Goal: Information Seeking & Learning: Learn about a topic

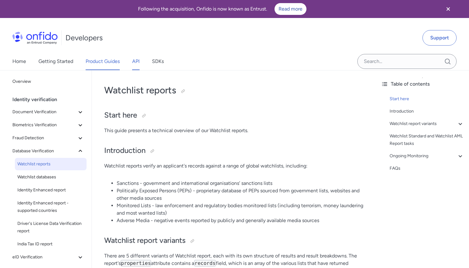
click at [134, 59] on link "API" at bounding box center [135, 61] width 7 height 17
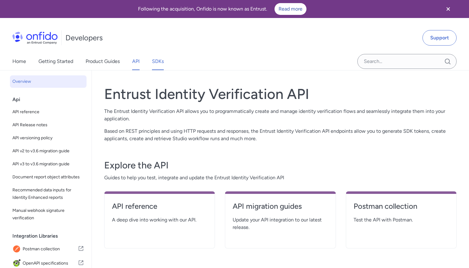
click at [161, 59] on link "SDKs" at bounding box center [158, 61] width 12 height 17
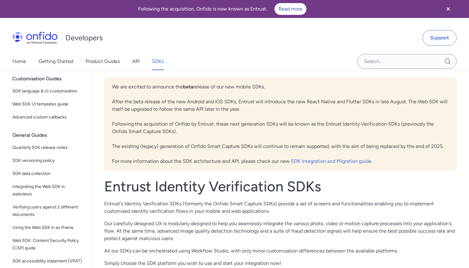
scroll to position [156, 0]
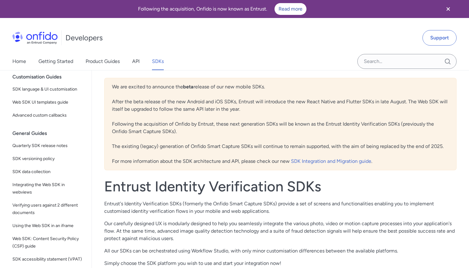
click at [132, 64] on div "Home Getting Started Product Guides API SDKs" at bounding box center [94, 61] width 189 height 17
click at [136, 63] on link "API" at bounding box center [135, 61] width 7 height 17
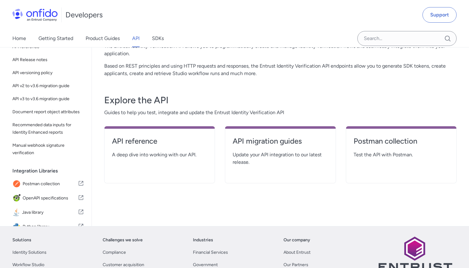
scroll to position [67, 0]
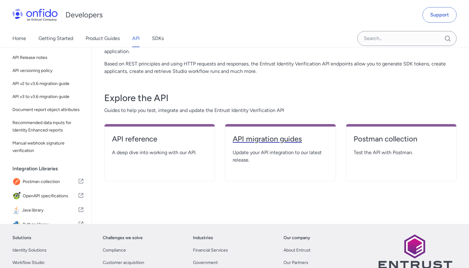
click at [262, 139] on h4 "API migration guides" at bounding box center [280, 139] width 95 height 10
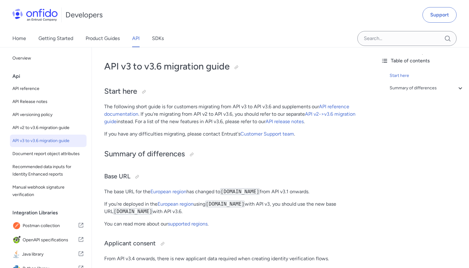
scroll to position [25, 0]
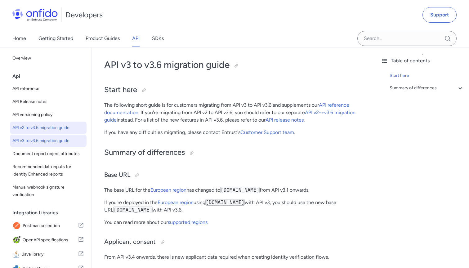
click at [43, 125] on span "API v2 to v3.6 migration guide" at bounding box center [48, 127] width 72 height 7
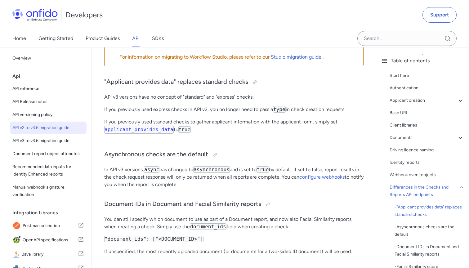
scroll to position [1244, 0]
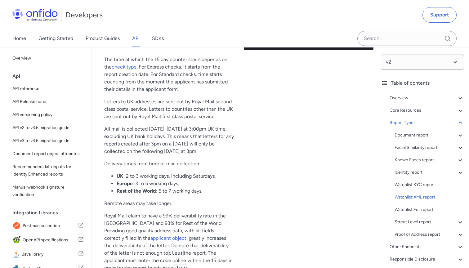
scroll to position [25, 0]
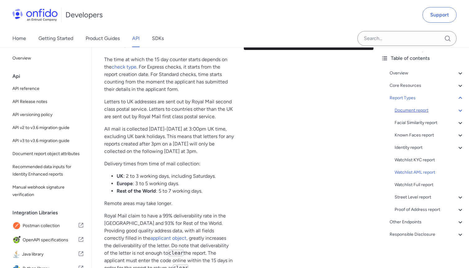
click at [409, 112] on div "Document report" at bounding box center [430, 110] width 70 height 7
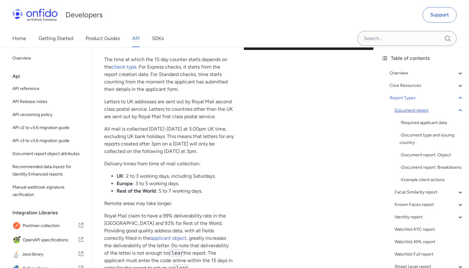
scroll to position [13887, 0]
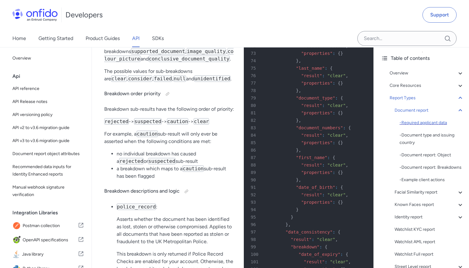
click at [412, 123] on div "- Required applicant data" at bounding box center [432, 122] width 65 height 7
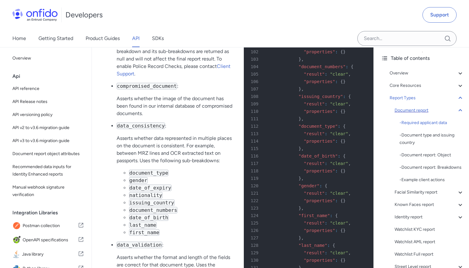
click at [416, 109] on div "Document report" at bounding box center [430, 110] width 70 height 7
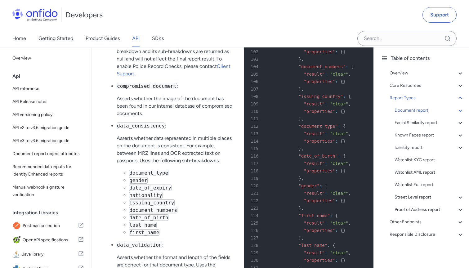
scroll to position [13887, 0]
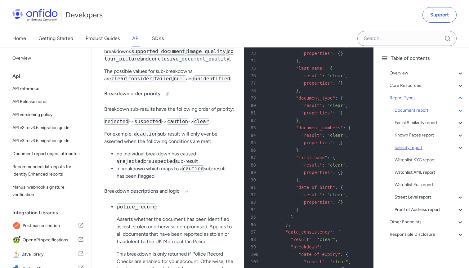
click at [414, 147] on div "Identity report" at bounding box center [430, 147] width 70 height 7
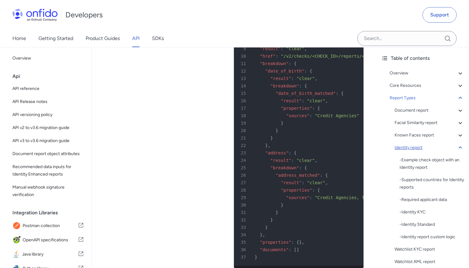
click at [414, 147] on div "Identity report" at bounding box center [430, 147] width 70 height 7
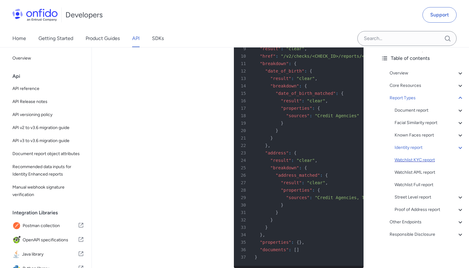
click at [414, 157] on div "Watchlist KYC report" at bounding box center [430, 159] width 70 height 7
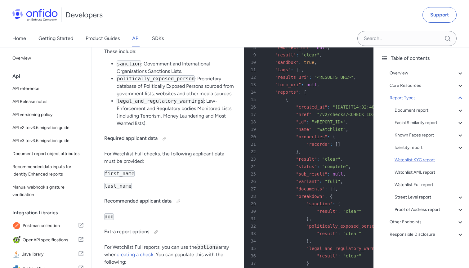
click at [414, 157] on div "Watchlist KYC report" at bounding box center [430, 159] width 70 height 7
click at [414, 174] on div "Watchlist AML report" at bounding box center [430, 172] width 70 height 7
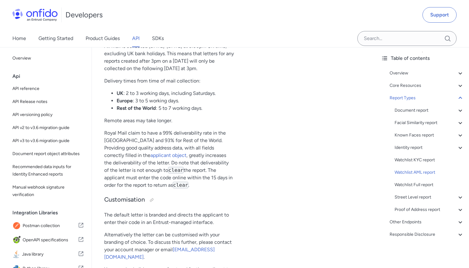
scroll to position [26700, 0]
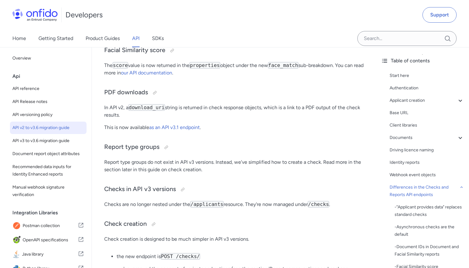
scroll to position [1467, 0]
click at [25, 86] on span "API reference" at bounding box center [48, 88] width 72 height 7
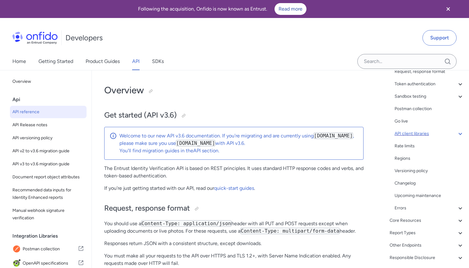
scroll to position [75, 0]
click at [421, 135] on div "API client libraries" at bounding box center [430, 133] width 70 height 7
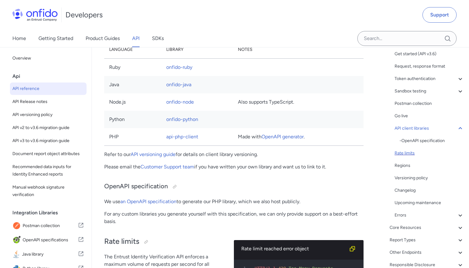
scroll to position [45, 0]
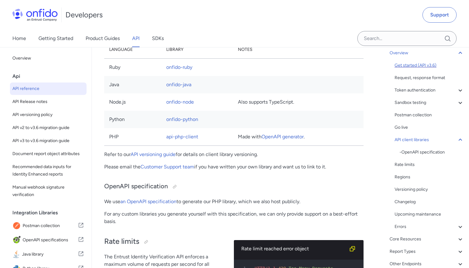
click at [438, 67] on div "Get started (API v3.6)" at bounding box center [430, 65] width 70 height 7
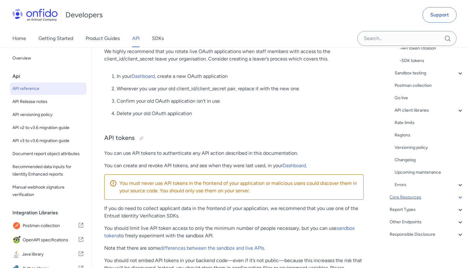
scroll to position [137, 0]
click at [425, 195] on div "Core Resources" at bounding box center [427, 197] width 75 height 7
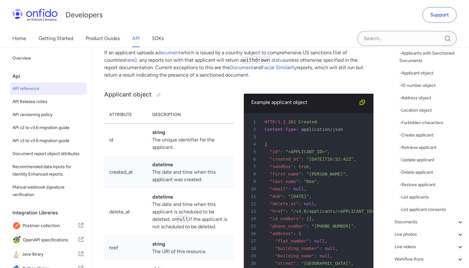
scroll to position [80, 0]
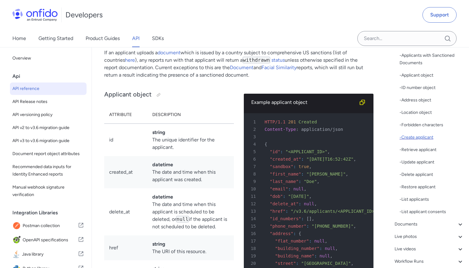
click at [423, 139] on div "- Create applicant" at bounding box center [432, 137] width 65 height 7
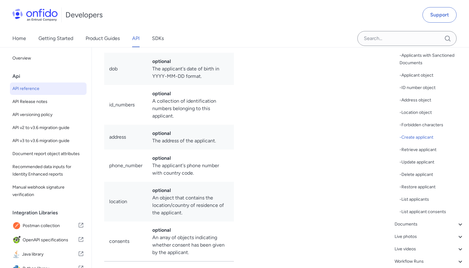
scroll to position [8717, 0]
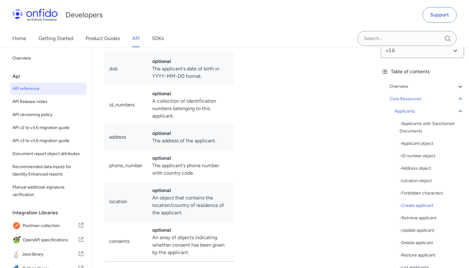
scroll to position [9, 0]
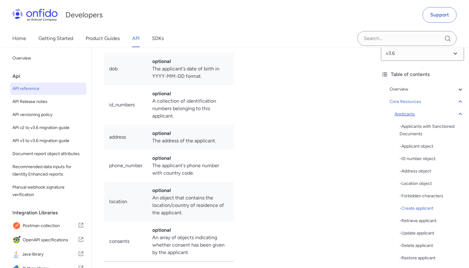
click at [407, 114] on div "Applicants" at bounding box center [430, 114] width 70 height 7
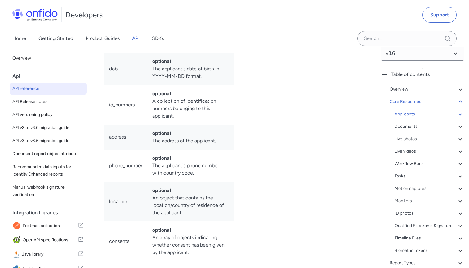
scroll to position [6940, 0]
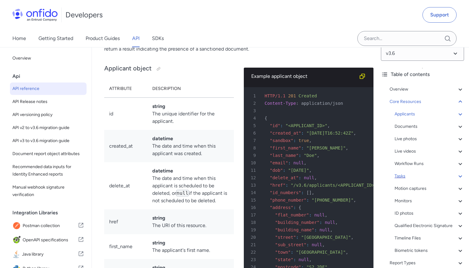
click at [401, 175] on div "Tasks" at bounding box center [430, 176] width 70 height 7
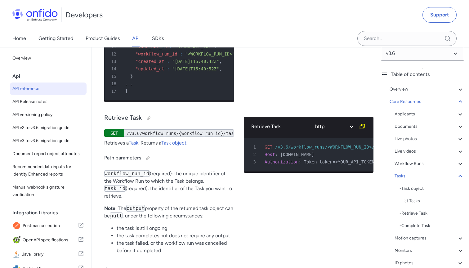
click at [401, 175] on div "Tasks" at bounding box center [430, 176] width 70 height 7
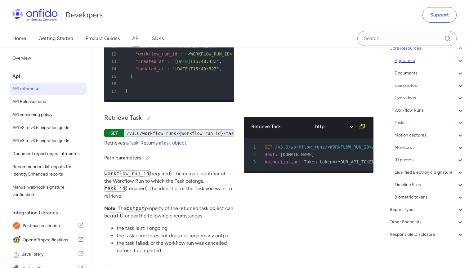
scroll to position [62, 0]
click at [406, 209] on div "Report Types" at bounding box center [427, 209] width 75 height 7
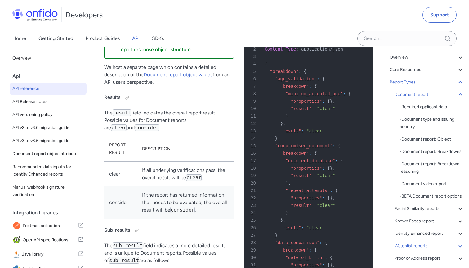
scroll to position [39, 0]
click at [399, 97] on div "Document report" at bounding box center [430, 95] width 70 height 7
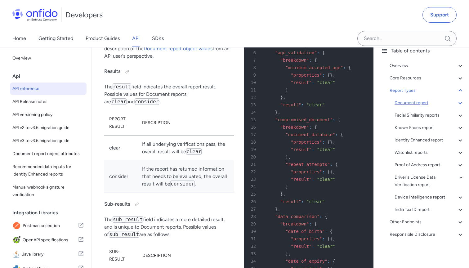
scroll to position [32, 0]
click at [405, 152] on div "Watchlist reports" at bounding box center [430, 152] width 70 height 7
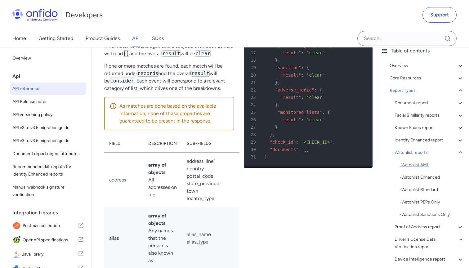
click at [414, 166] on div "- Watchlist AML" at bounding box center [432, 164] width 65 height 7
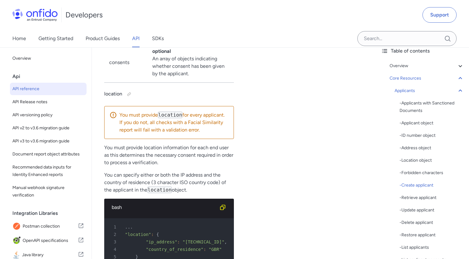
scroll to position [33219, 0]
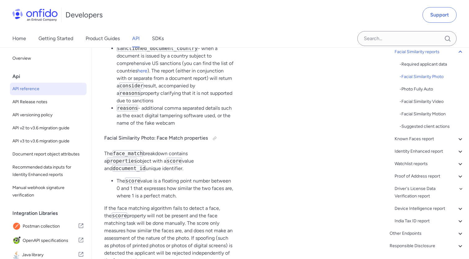
scroll to position [104, 0]
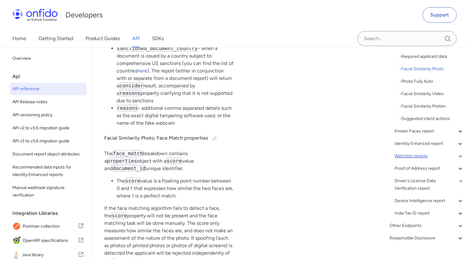
click at [408, 156] on div "Watchlist reports" at bounding box center [430, 155] width 70 height 7
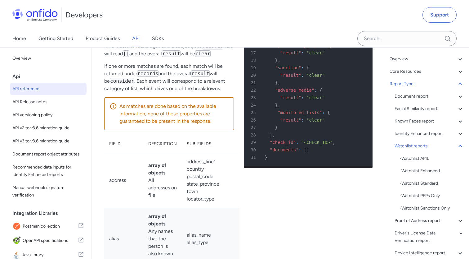
scroll to position [38, 0]
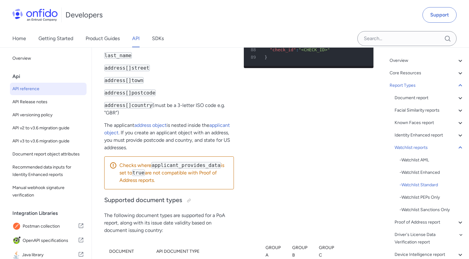
scroll to position [45450, 0]
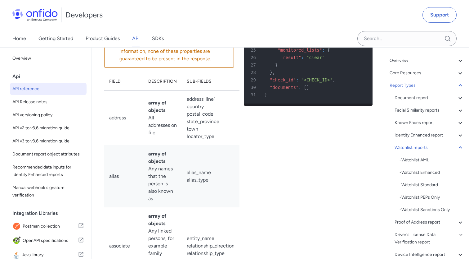
scroll to position [42934, 0]
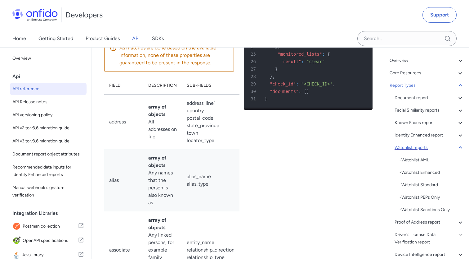
click at [404, 145] on div "Watchlist reports" at bounding box center [430, 147] width 70 height 7
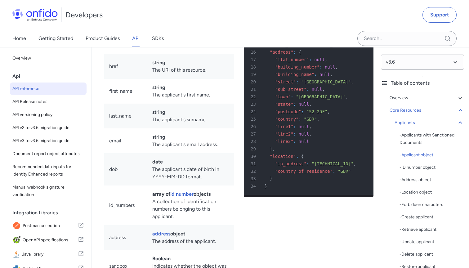
scroll to position [7097, 0]
